Goal: Task Accomplishment & Management: Use online tool/utility

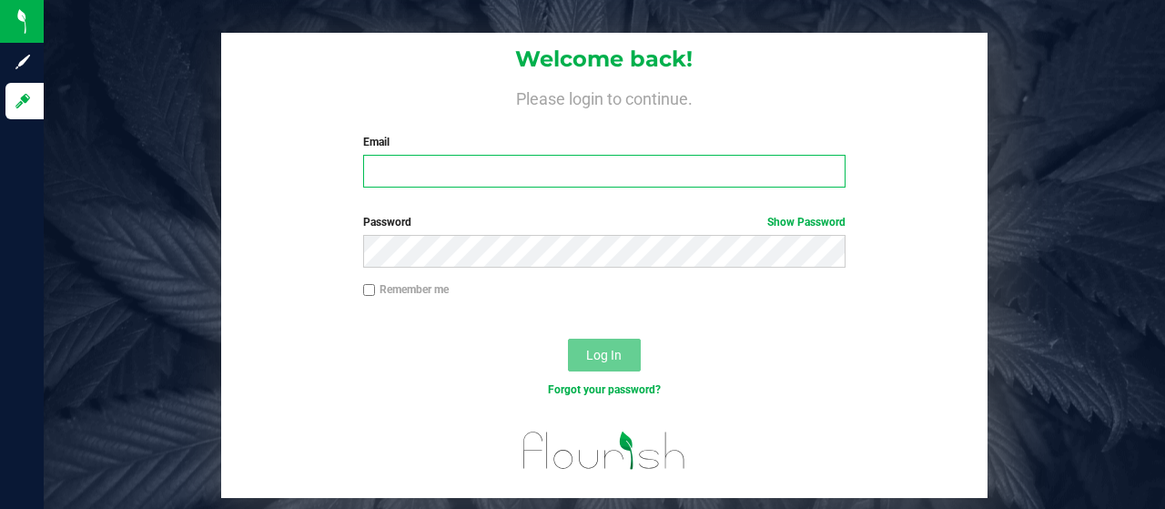
type input "tayron@heyawellness.com"
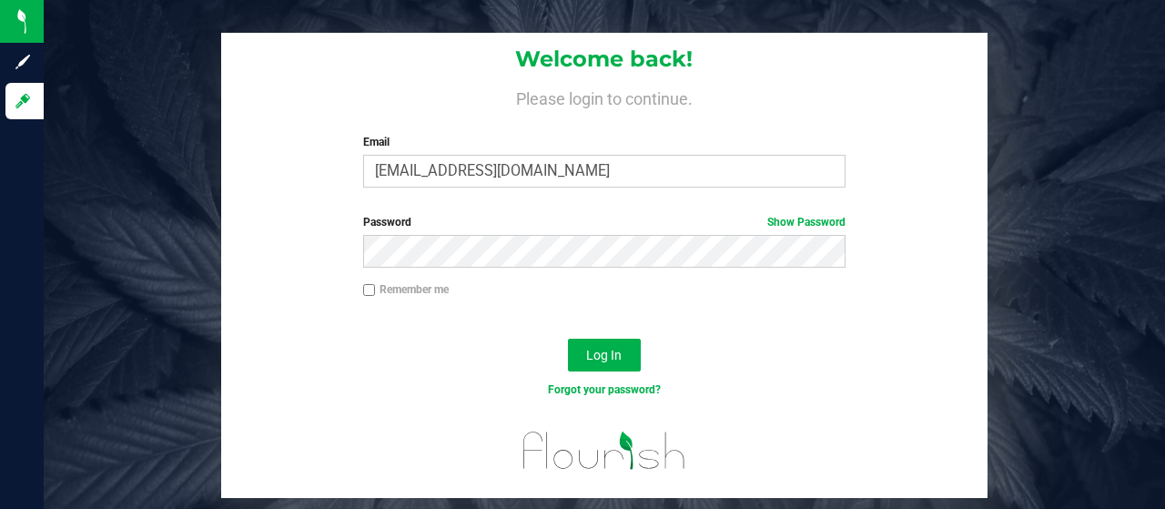
click at [704, 308] on div "Remember me" at bounding box center [604, 298] width 766 height 35
click at [376, 289] on label "Remember me" at bounding box center [406, 289] width 86 height 16
click at [376, 289] on input "Remember me" at bounding box center [369, 290] width 13 height 13
checkbox input "true"
click at [615, 359] on span "Log In" at bounding box center [604, 355] width 36 height 15
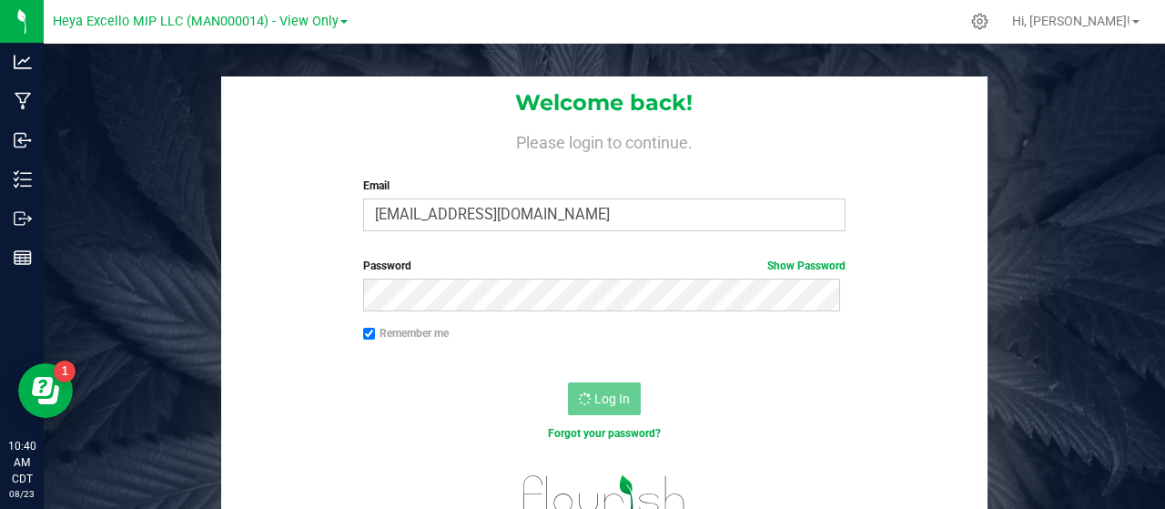
click at [704, 412] on div "Log In" at bounding box center [604, 404] width 766 height 61
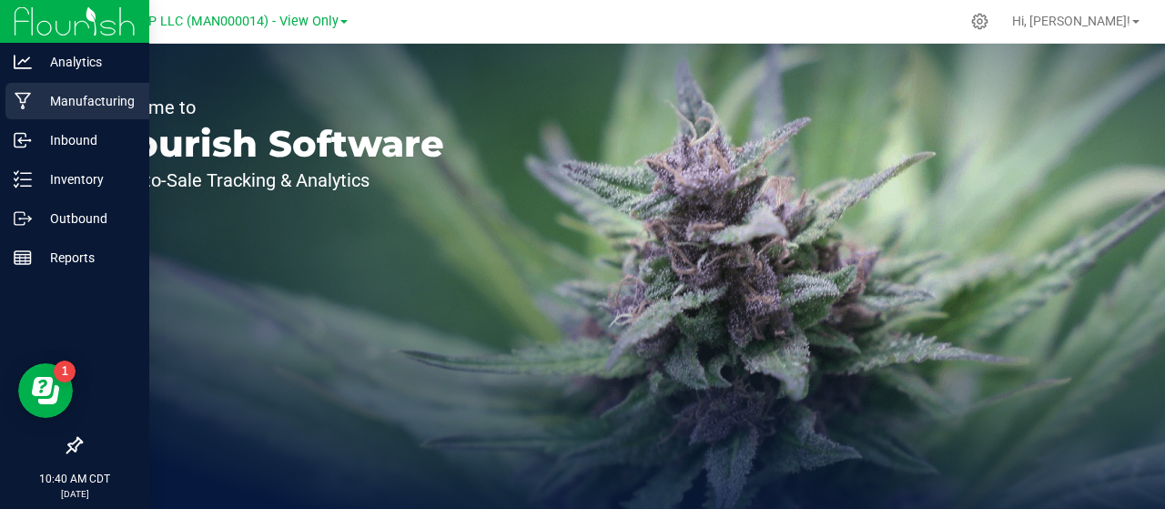
click at [102, 95] on p "Manufacturing" at bounding box center [86, 101] width 109 height 22
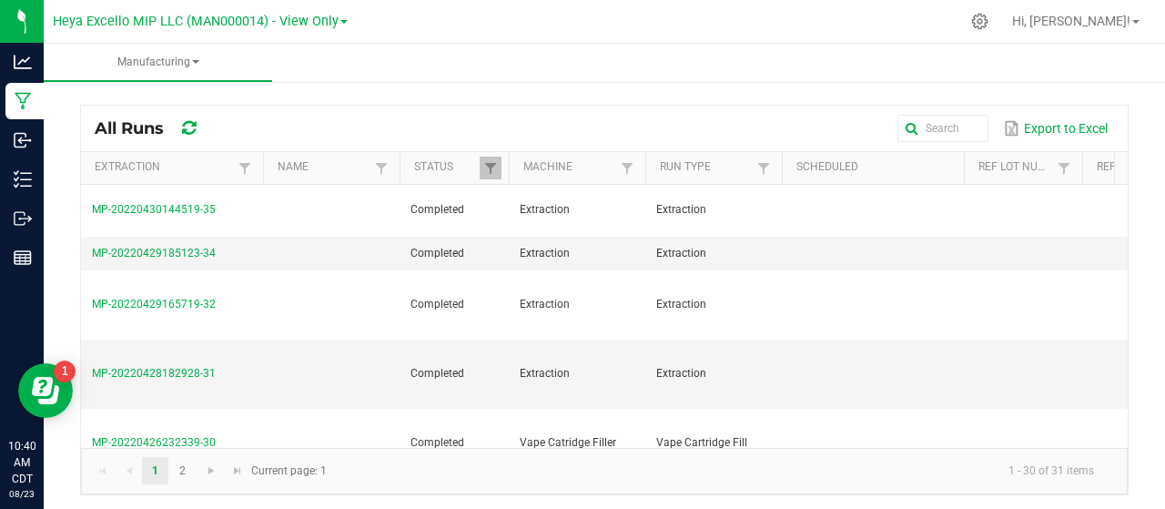
click at [342, 21] on span at bounding box center [343, 22] width 7 height 4
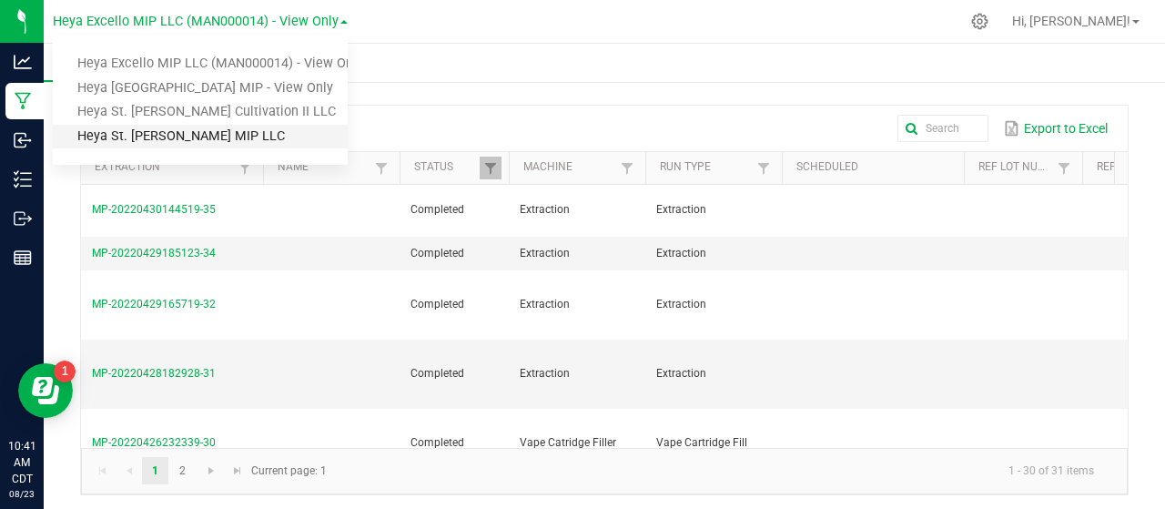
click at [169, 137] on link "Heya St. [PERSON_NAME] MIP LLC" at bounding box center [200, 137] width 295 height 25
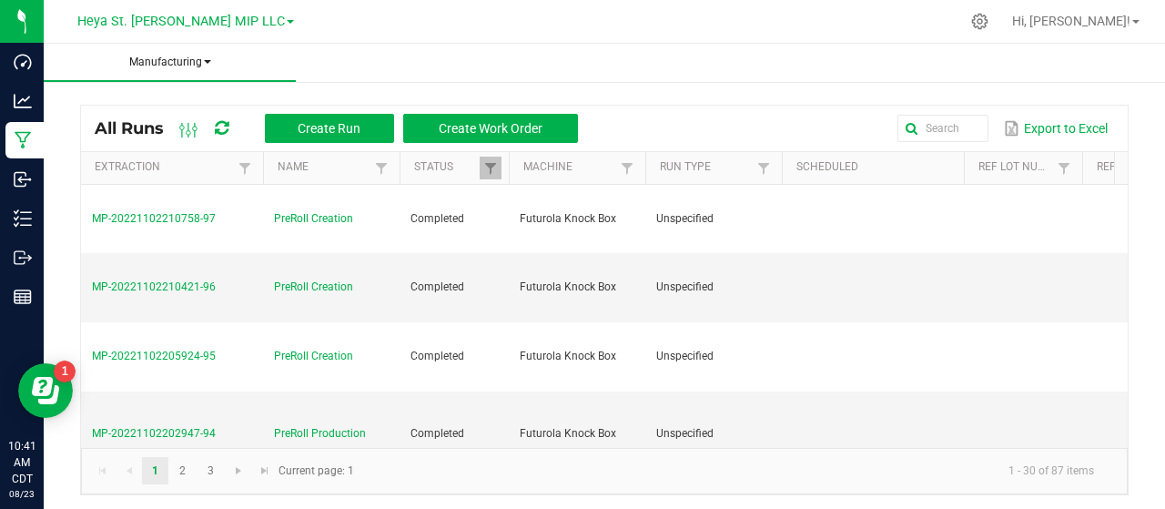
click at [206, 55] on span "Manufacturing" at bounding box center [170, 62] width 252 height 15
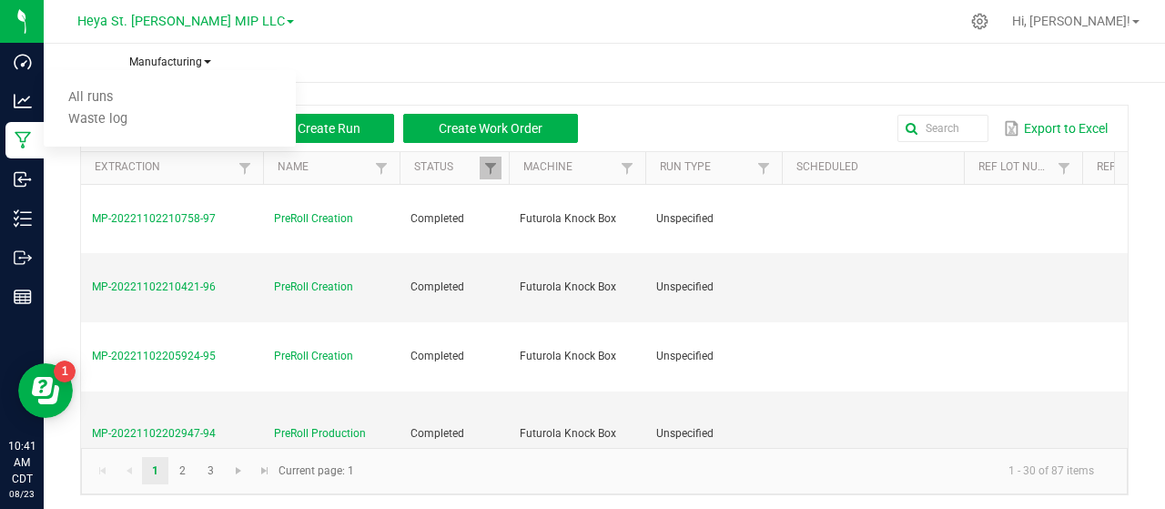
click at [206, 55] on span "Manufacturing" at bounding box center [170, 62] width 252 height 15
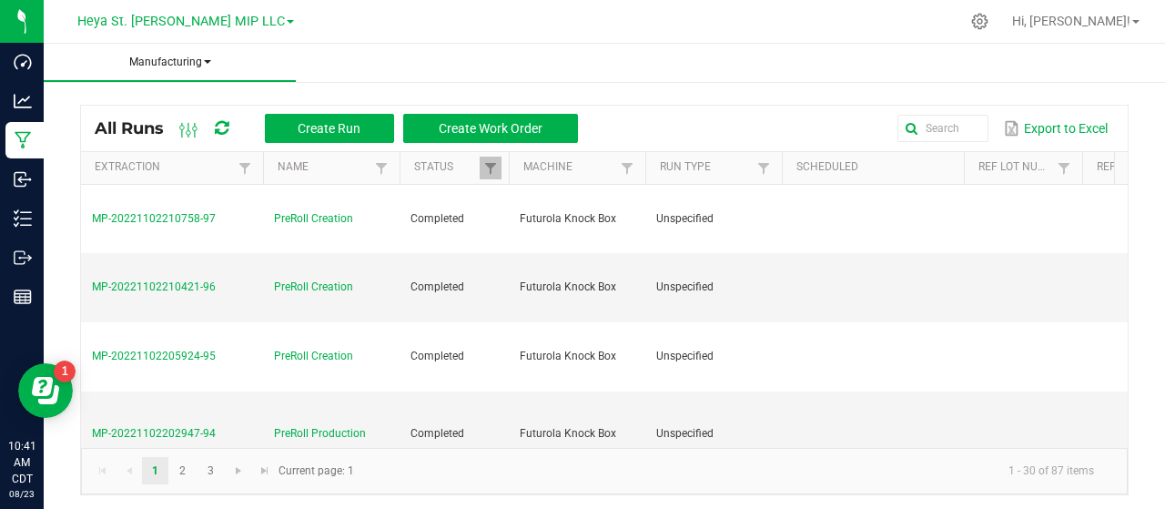
click at [206, 55] on span "Manufacturing" at bounding box center [170, 62] width 252 height 15
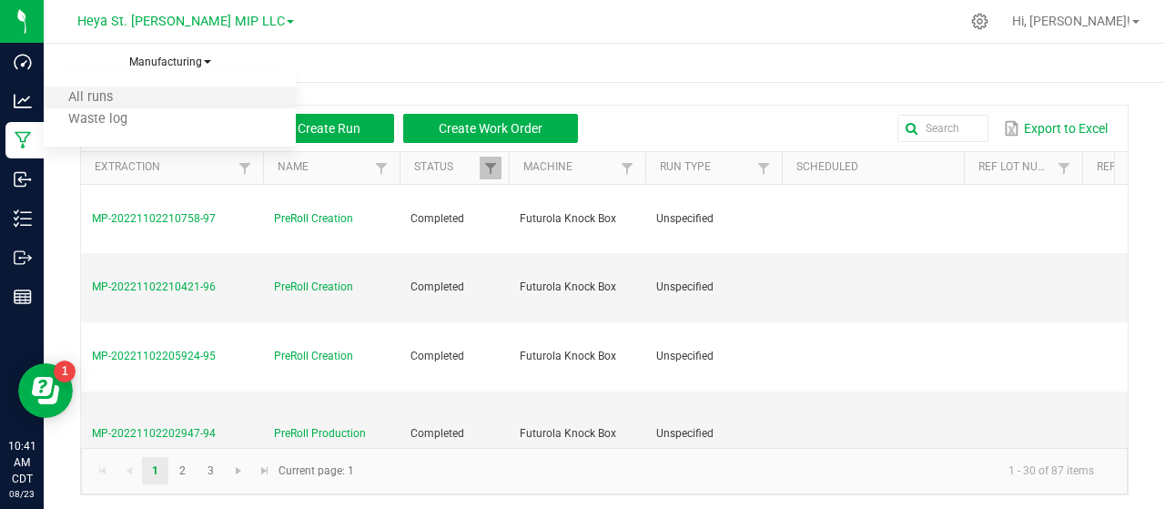
click at [105, 104] on span "All runs" at bounding box center [90, 96] width 45 height 15
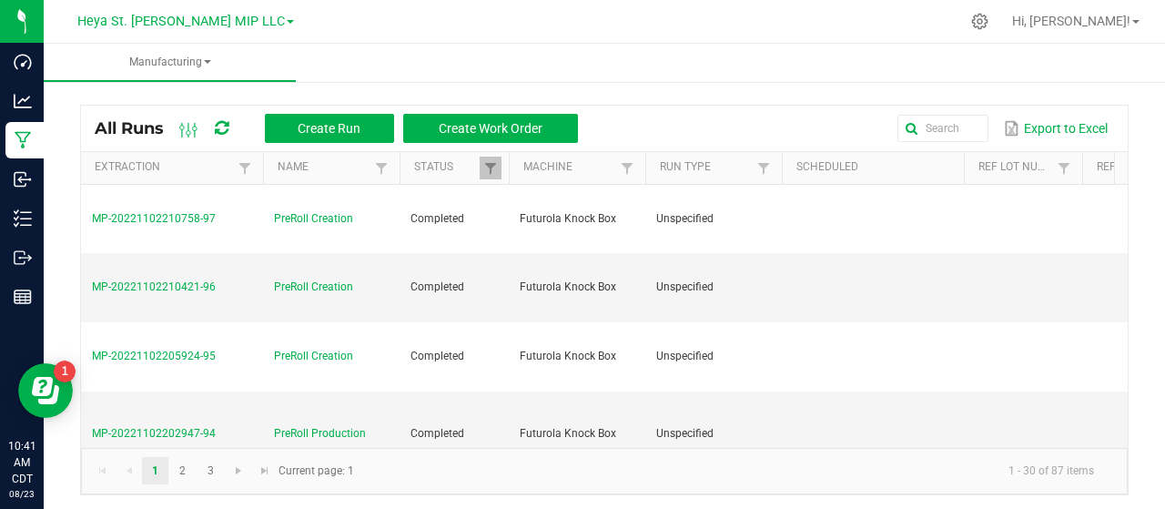
click at [251, 25] on link "Heya St. [PERSON_NAME] MIP LLC" at bounding box center [185, 20] width 217 height 17
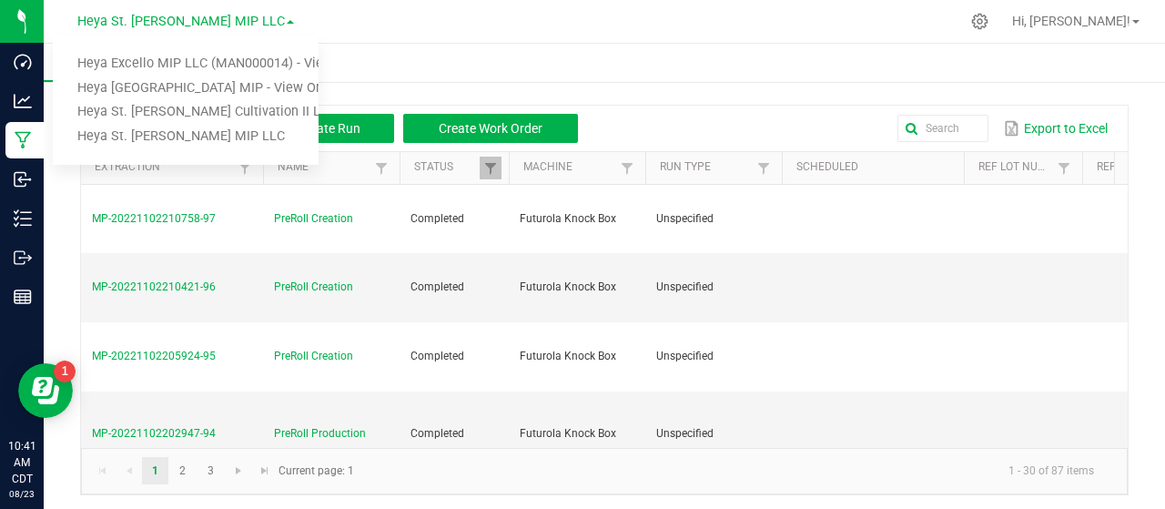
click at [564, 53] on ul "Manufacturing All runs Waste log" at bounding box center [626, 63] width 1165 height 39
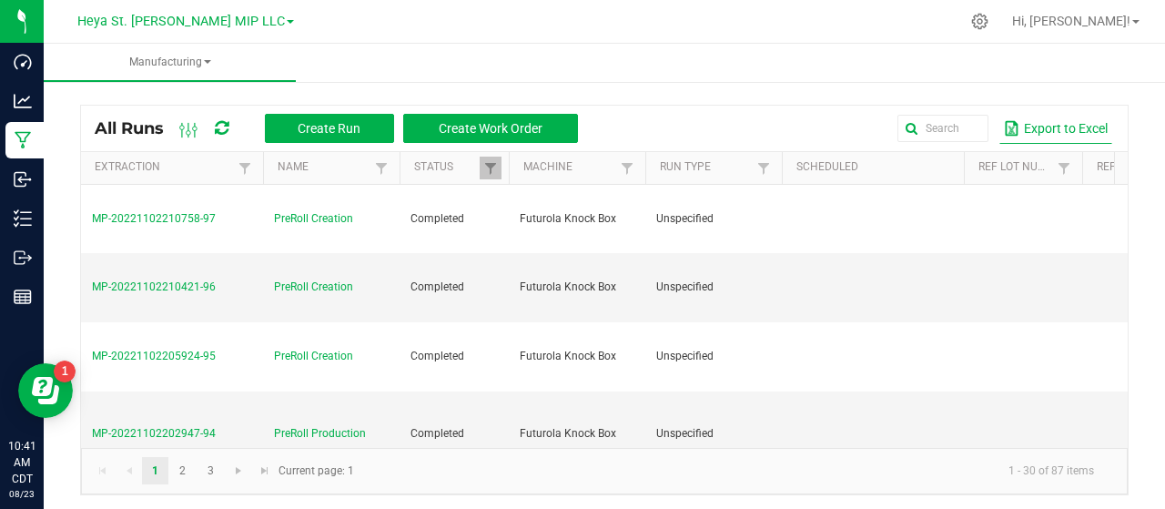
click at [1041, 130] on button "Export to Excel" at bounding box center [1055, 128] width 113 height 31
click at [287, 24] on span at bounding box center [290, 22] width 7 height 4
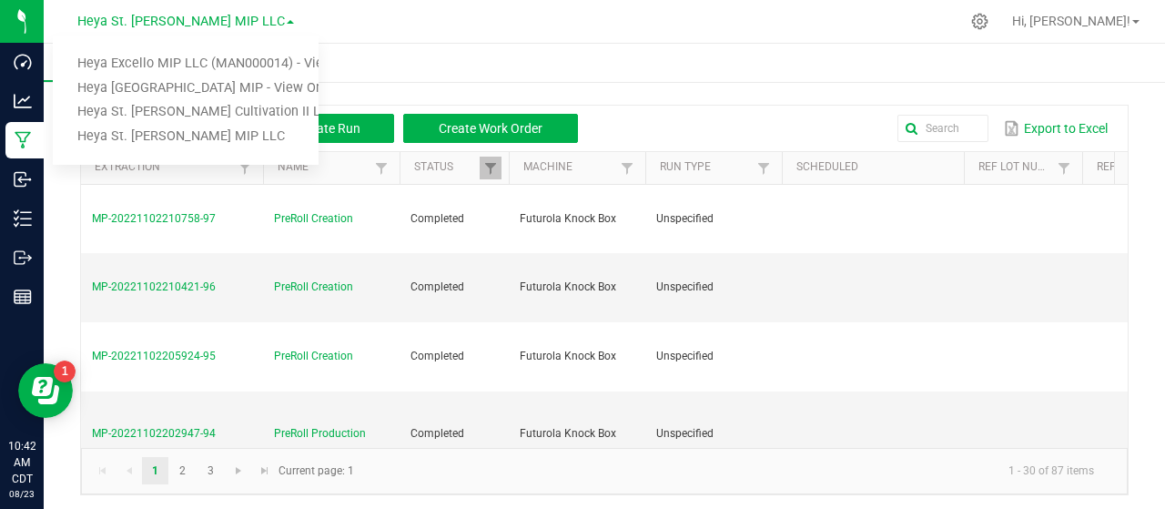
click at [465, 58] on ul "Manufacturing All runs Waste log" at bounding box center [626, 63] width 1165 height 39
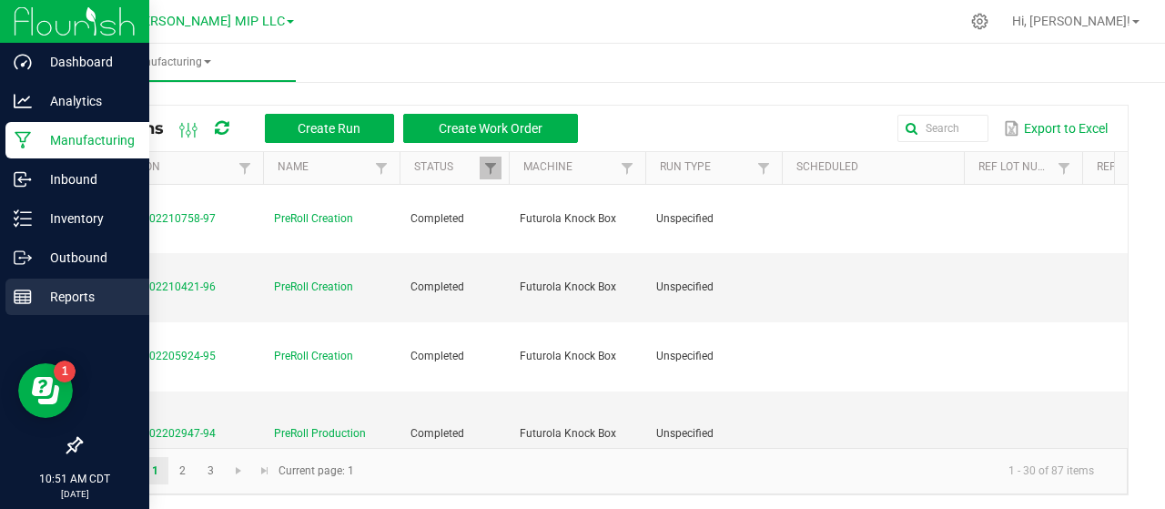
click at [72, 301] on p "Reports" at bounding box center [86, 297] width 109 height 22
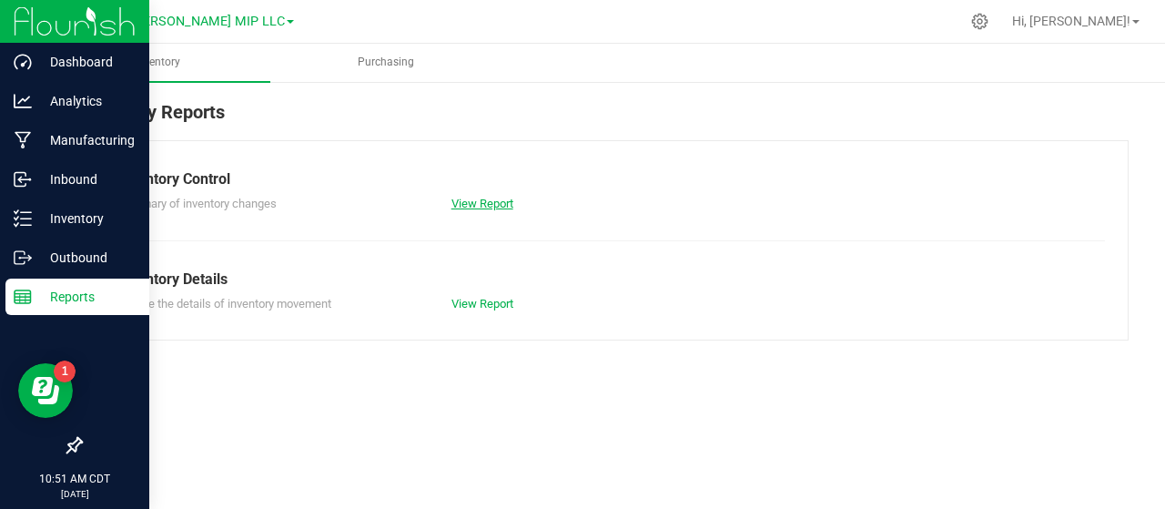
click at [498, 207] on link "View Report" at bounding box center [482, 204] width 62 height 14
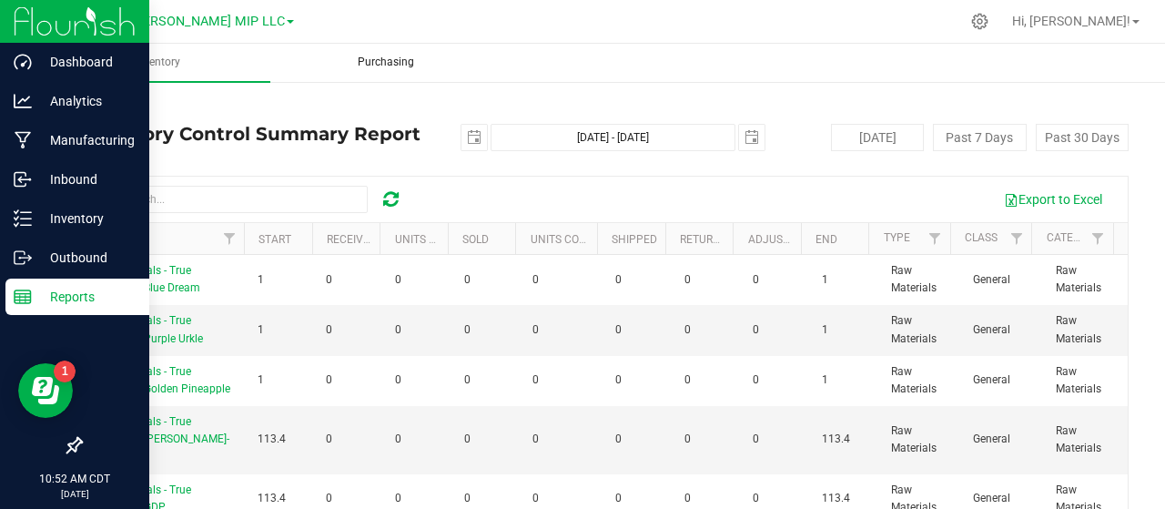
click at [384, 60] on span "Purchasing" at bounding box center [386, 62] width 106 height 15
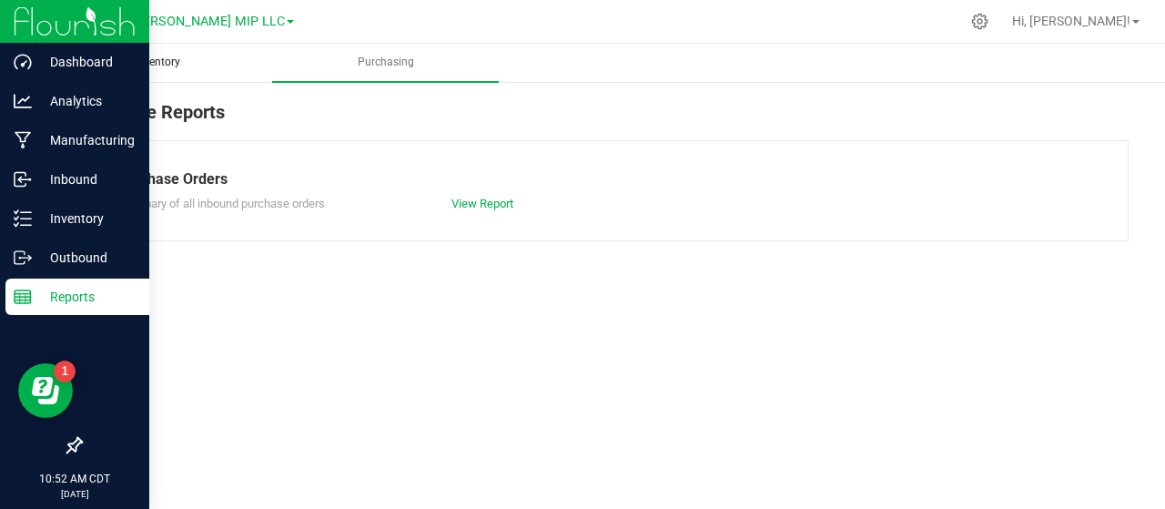
click at [171, 56] on span "Inventory" at bounding box center [157, 62] width 95 height 15
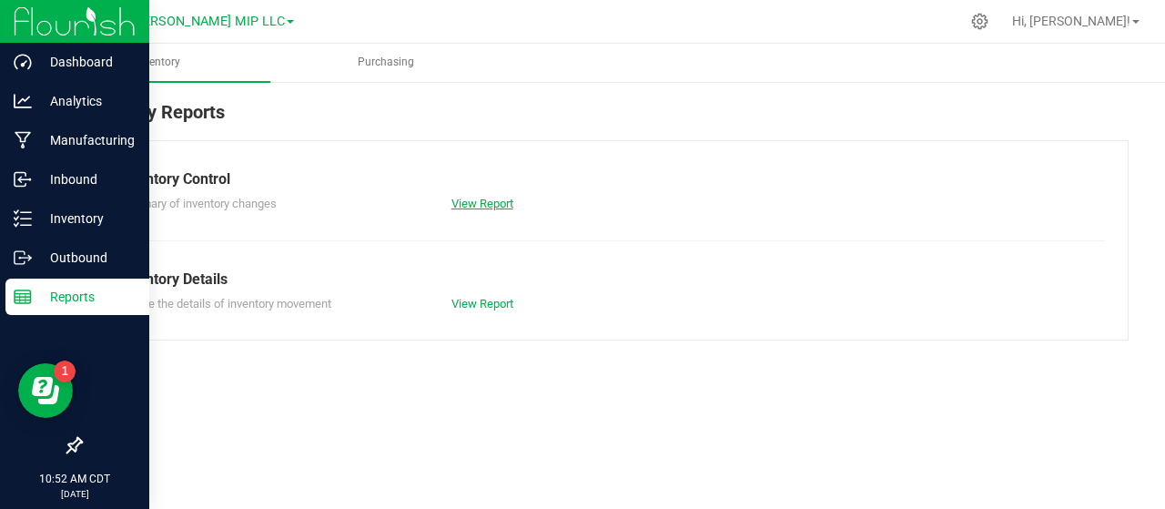
click at [479, 203] on link "View Report" at bounding box center [482, 204] width 62 height 14
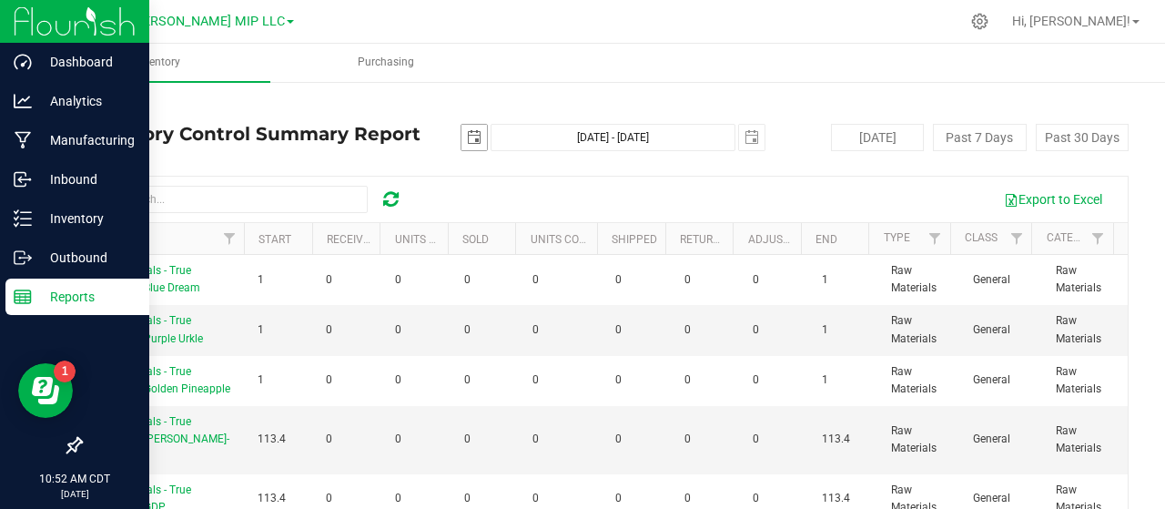
click at [467, 135] on span "select" at bounding box center [474, 137] width 15 height 15
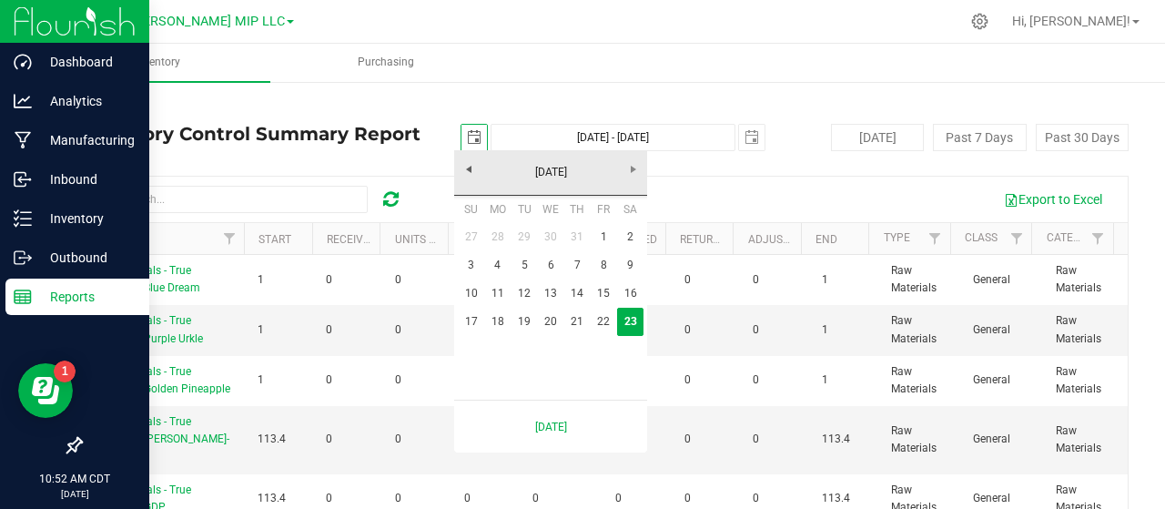
scroll to position [0, 45]
click at [553, 170] on link "[DATE]" at bounding box center [551, 172] width 196 height 28
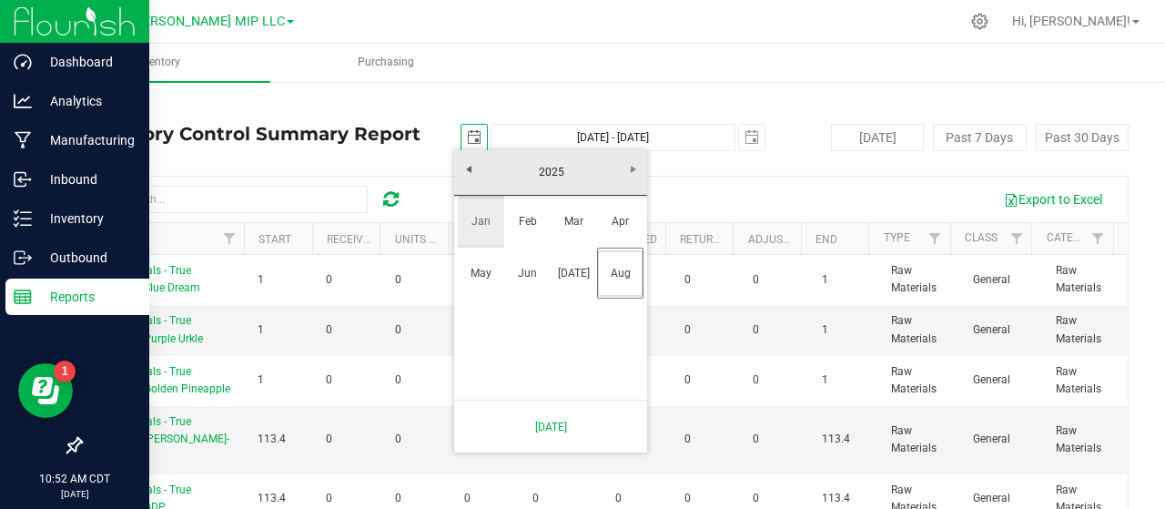
click at [486, 218] on link "Jan" at bounding box center [481, 221] width 46 height 46
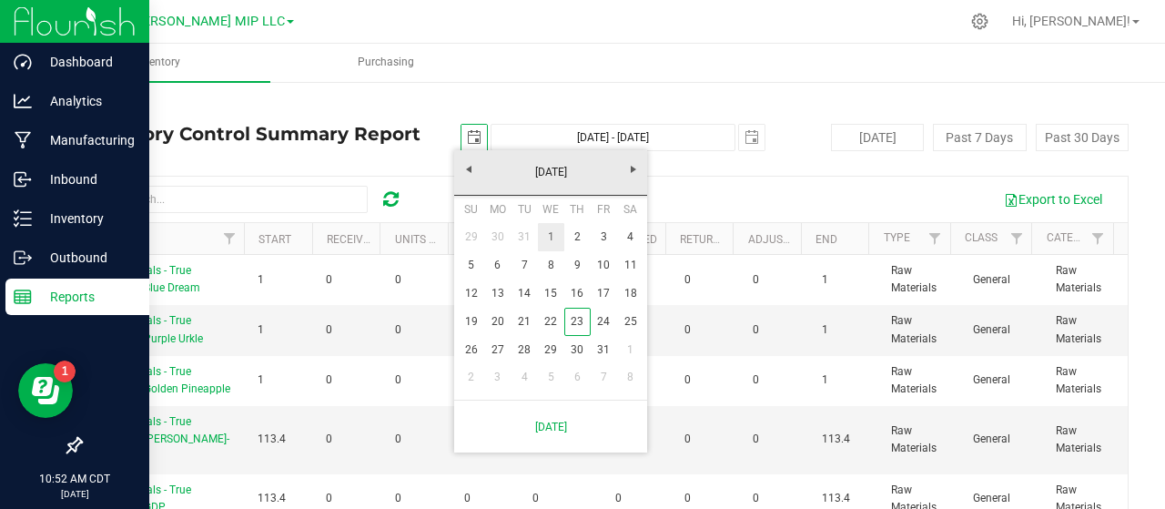
click at [557, 231] on link "1" at bounding box center [551, 237] width 26 height 28
type input "[DATE]"
type input "[DATE] - [DATE]"
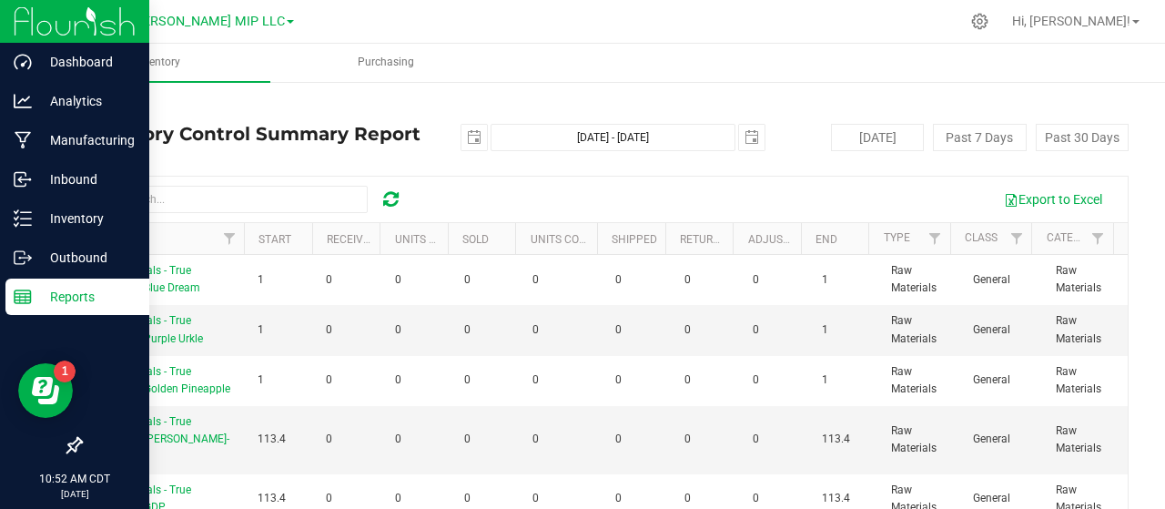
click at [394, 201] on icon at bounding box center [390, 199] width 15 height 18
click at [1061, 202] on button "Export to Excel" at bounding box center [1053, 199] width 122 height 31
click at [80, 299] on p "Reports" at bounding box center [86, 297] width 109 height 22
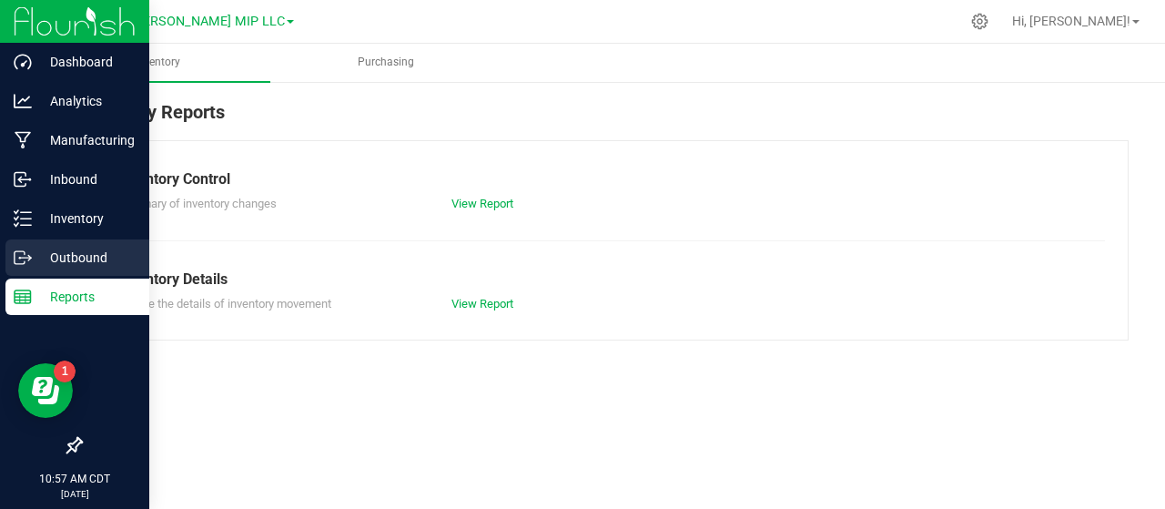
click at [89, 256] on p "Outbound" at bounding box center [86, 258] width 109 height 22
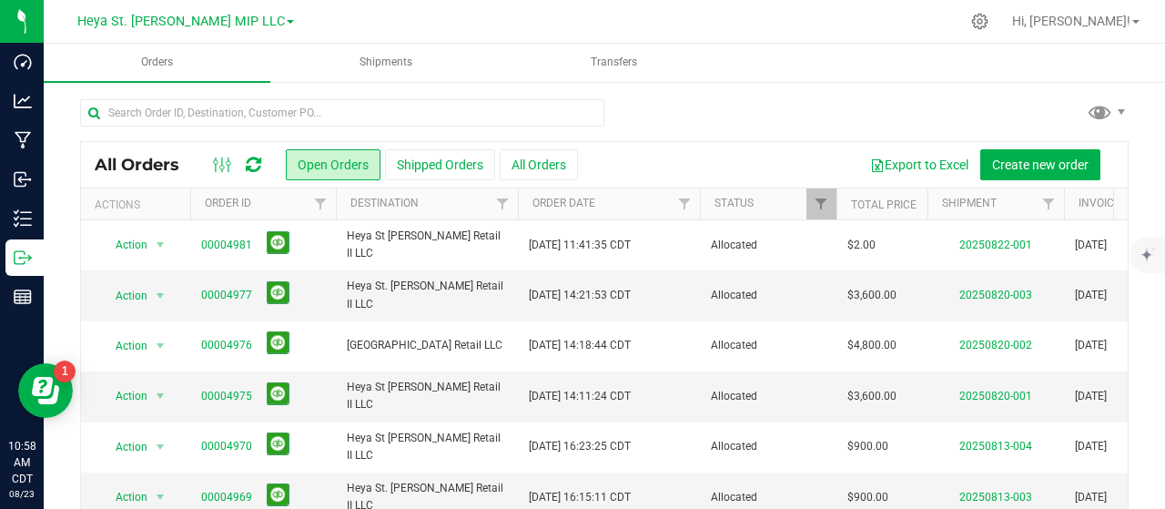
click at [699, 100] on div at bounding box center [604, 120] width 1049 height 42
click at [454, 167] on button "Shipped Orders" at bounding box center [440, 164] width 110 height 31
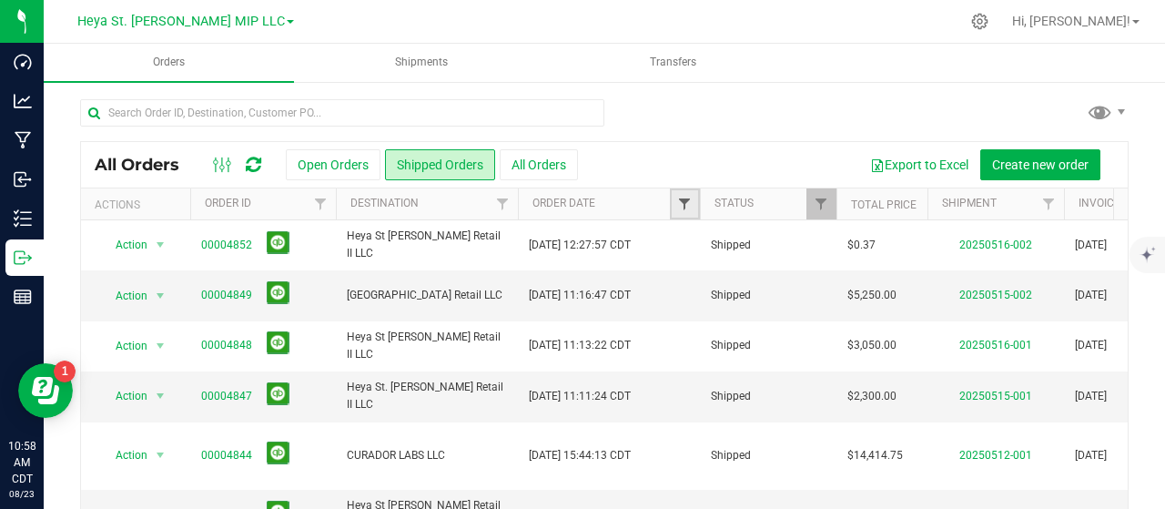
click at [686, 205] on span "Filter" at bounding box center [684, 204] width 15 height 15
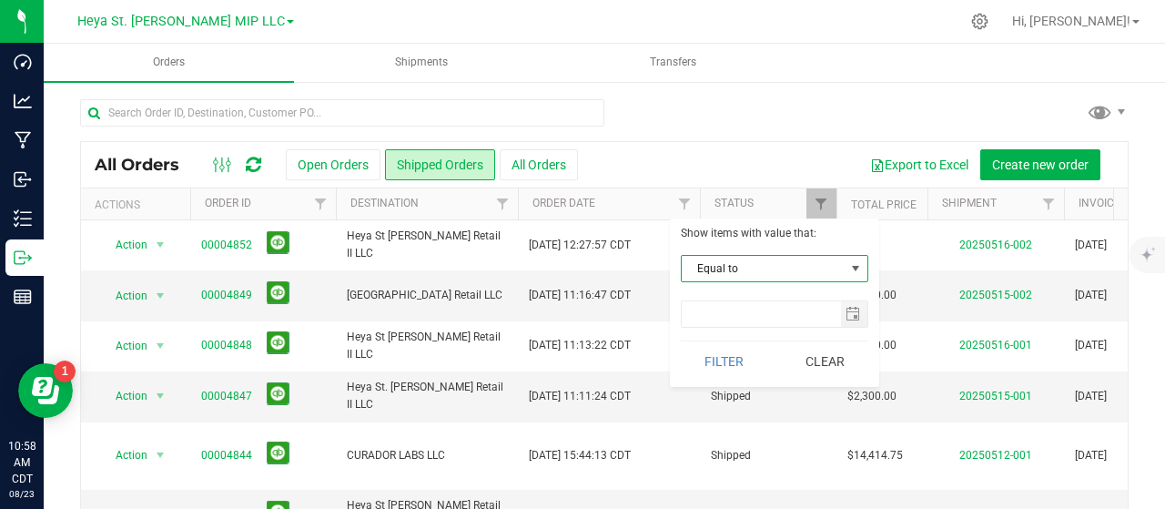
click at [854, 269] on span "select" at bounding box center [855, 268] width 15 height 15
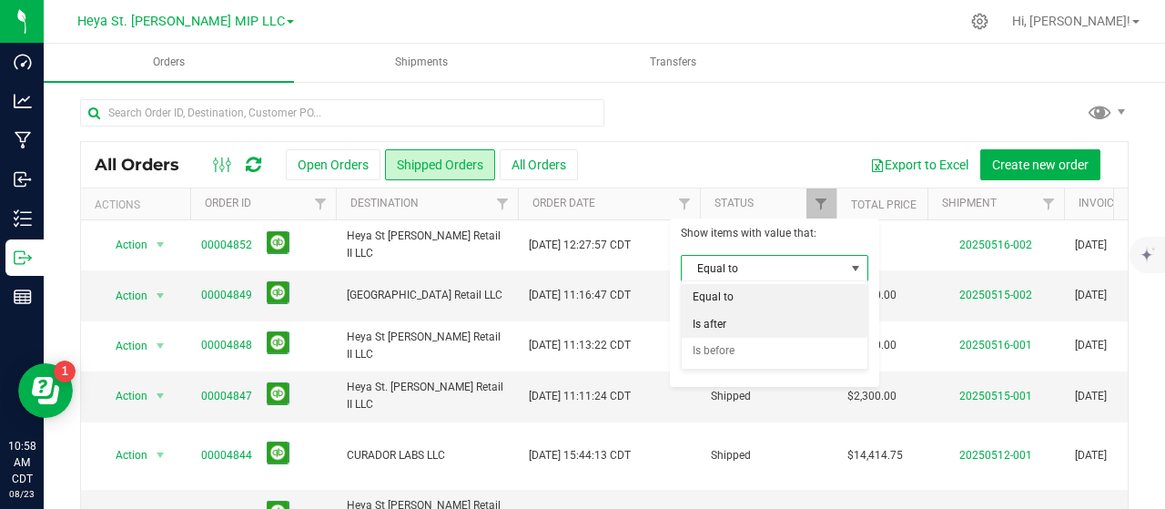
click at [720, 326] on li "Is after" at bounding box center [775, 324] width 186 height 27
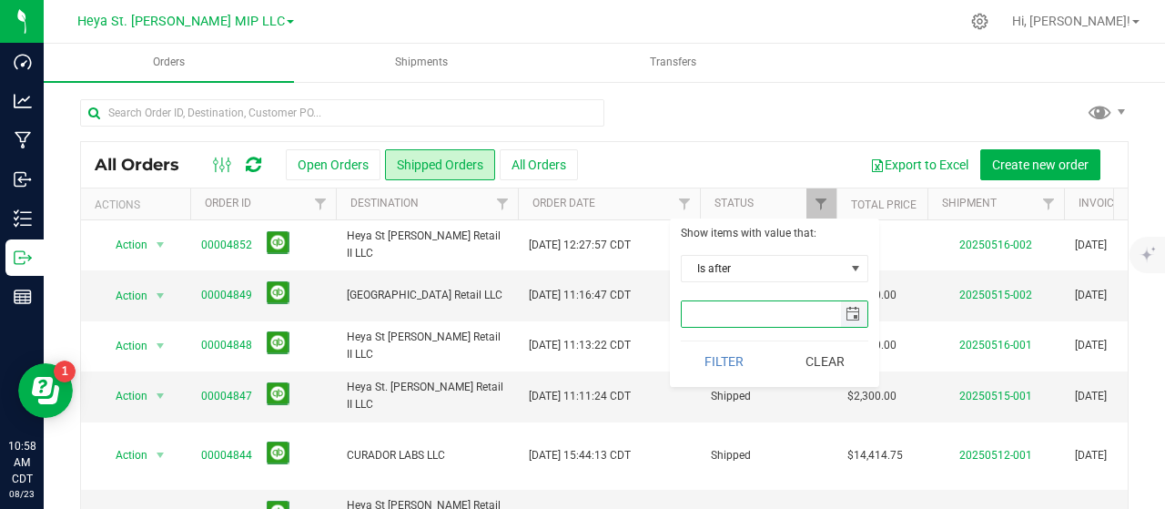
click at [710, 321] on input "text" at bounding box center [761, 313] width 159 height 25
type input "[DATE]"
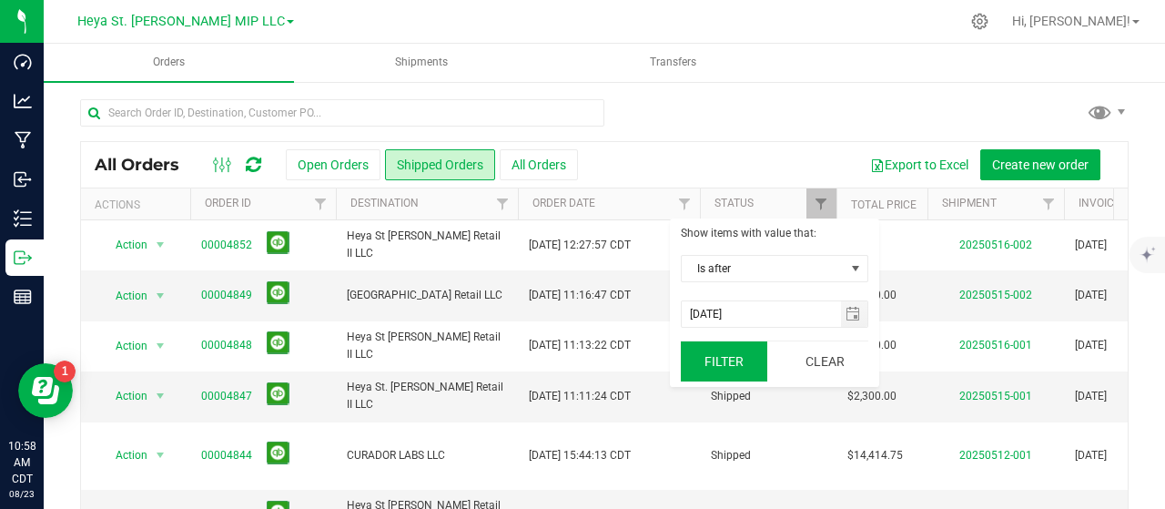
click at [725, 363] on button "Filter" at bounding box center [724, 361] width 87 height 40
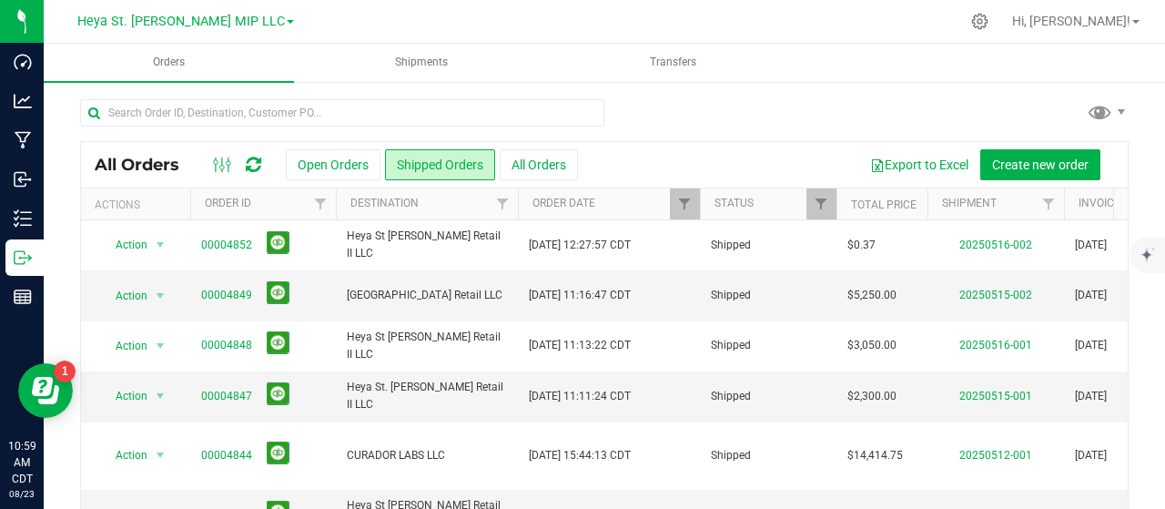
click at [999, 216] on div "All Orders Open Orders Shipped Orders All Orders Export to Excel Create new ord…" at bounding box center [604, 363] width 1049 height 444
click at [768, 90] on div "All Orders Open Orders Shipped Orders All Orders Export to Excel Create new ord…" at bounding box center [604, 341] width 1121 height 523
click at [890, 166] on button "Export to Excel" at bounding box center [919, 164] width 122 height 31
